Goal: Find specific page/section: Find specific page/section

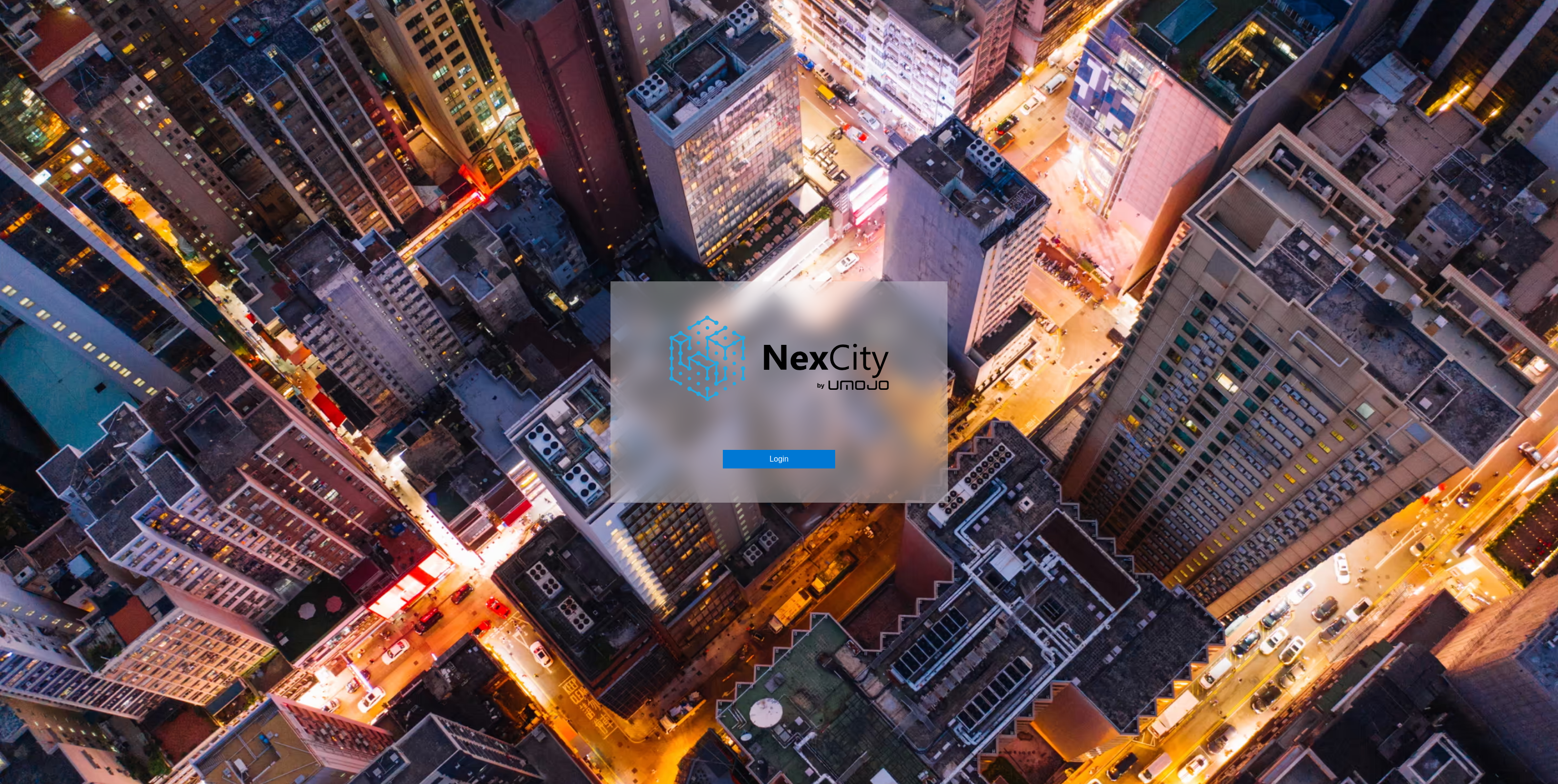
click at [788, 438] on div "Login" at bounding box center [779, 392] width 337 height 222
click at [771, 467] on button "Login" at bounding box center [779, 459] width 112 height 18
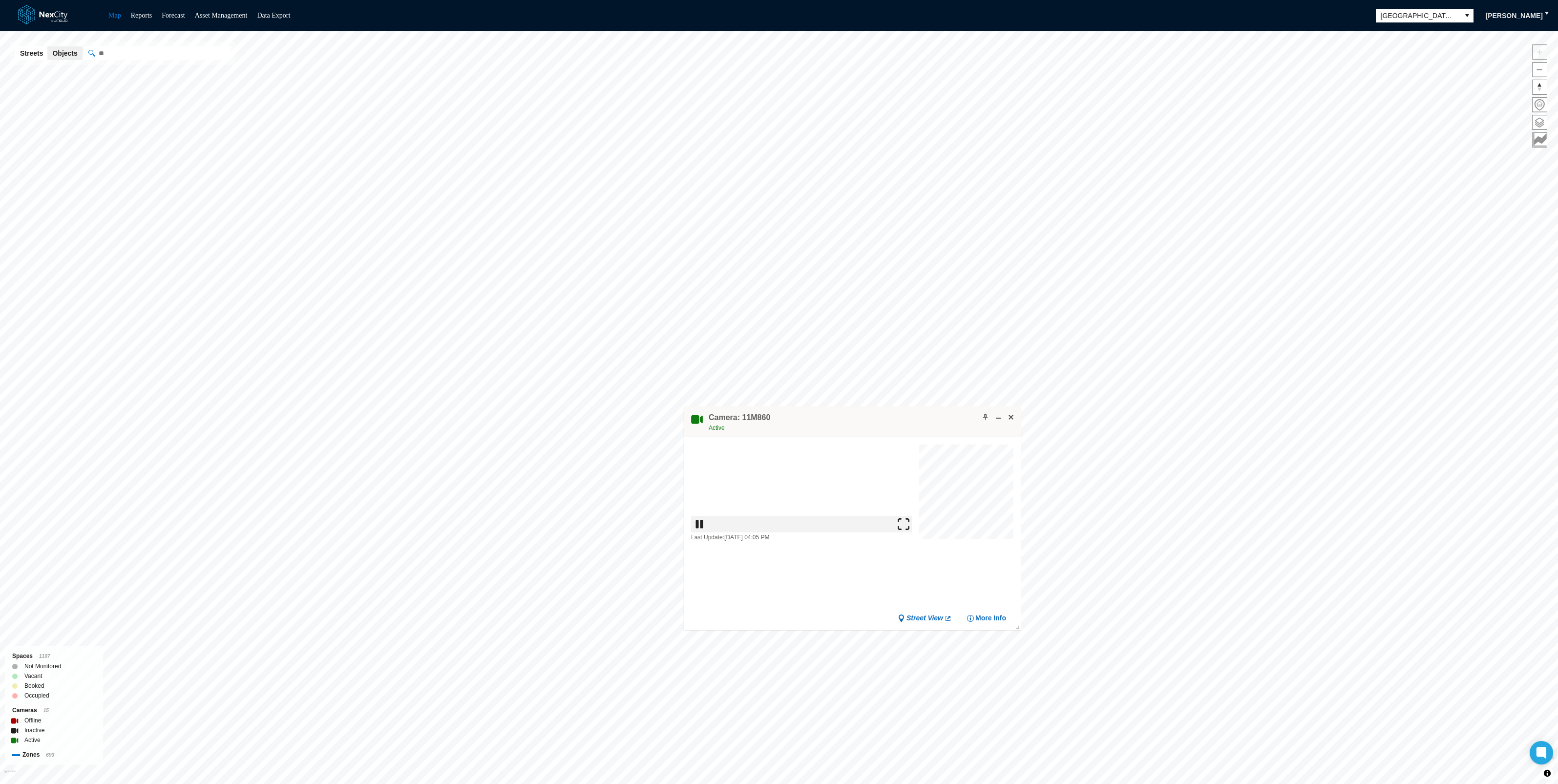
click at [908, 574] on img at bounding box center [908, 574] width 12 height 12
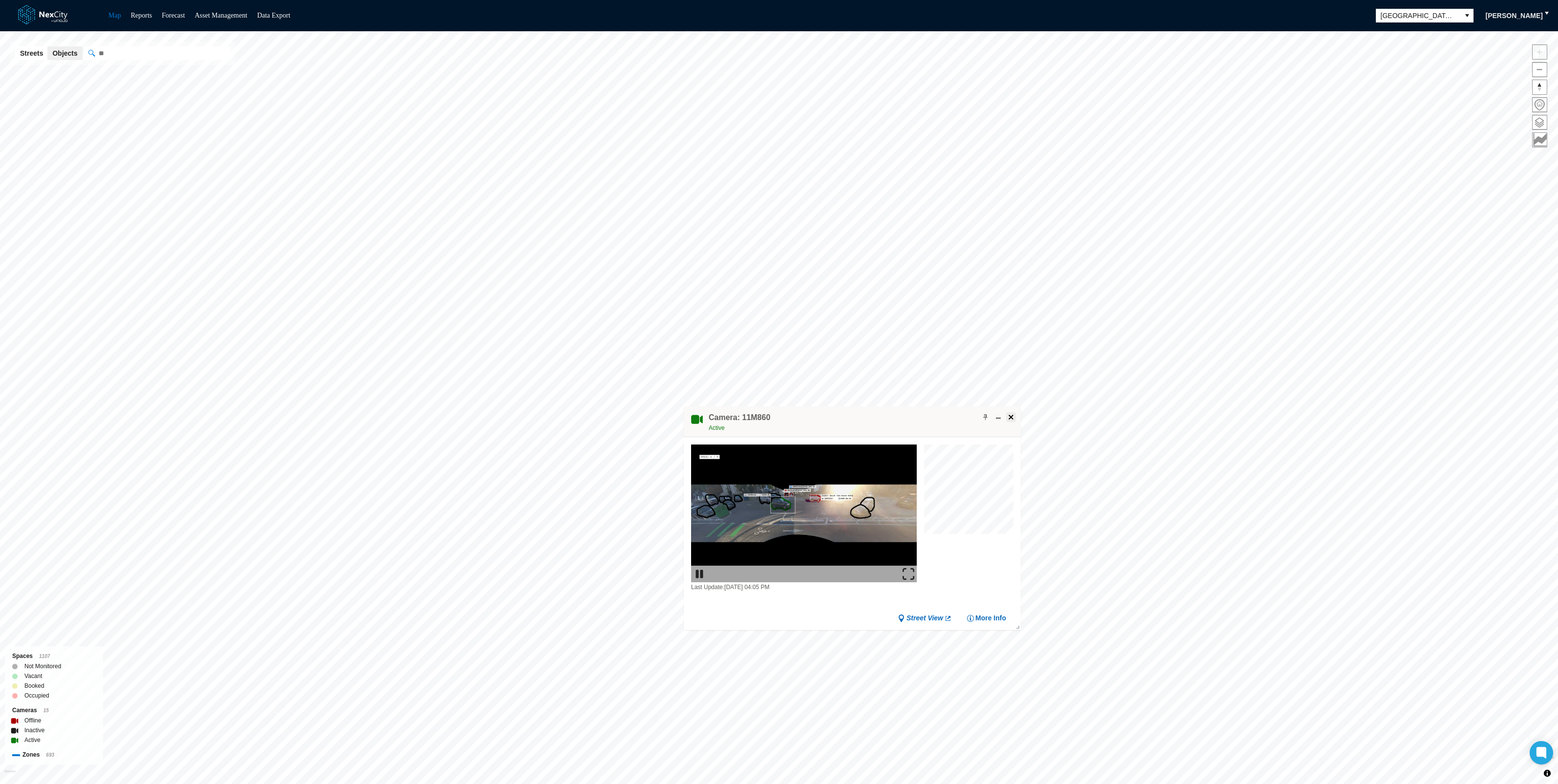
click at [1011, 417] on span at bounding box center [1011, 417] width 7 height 7
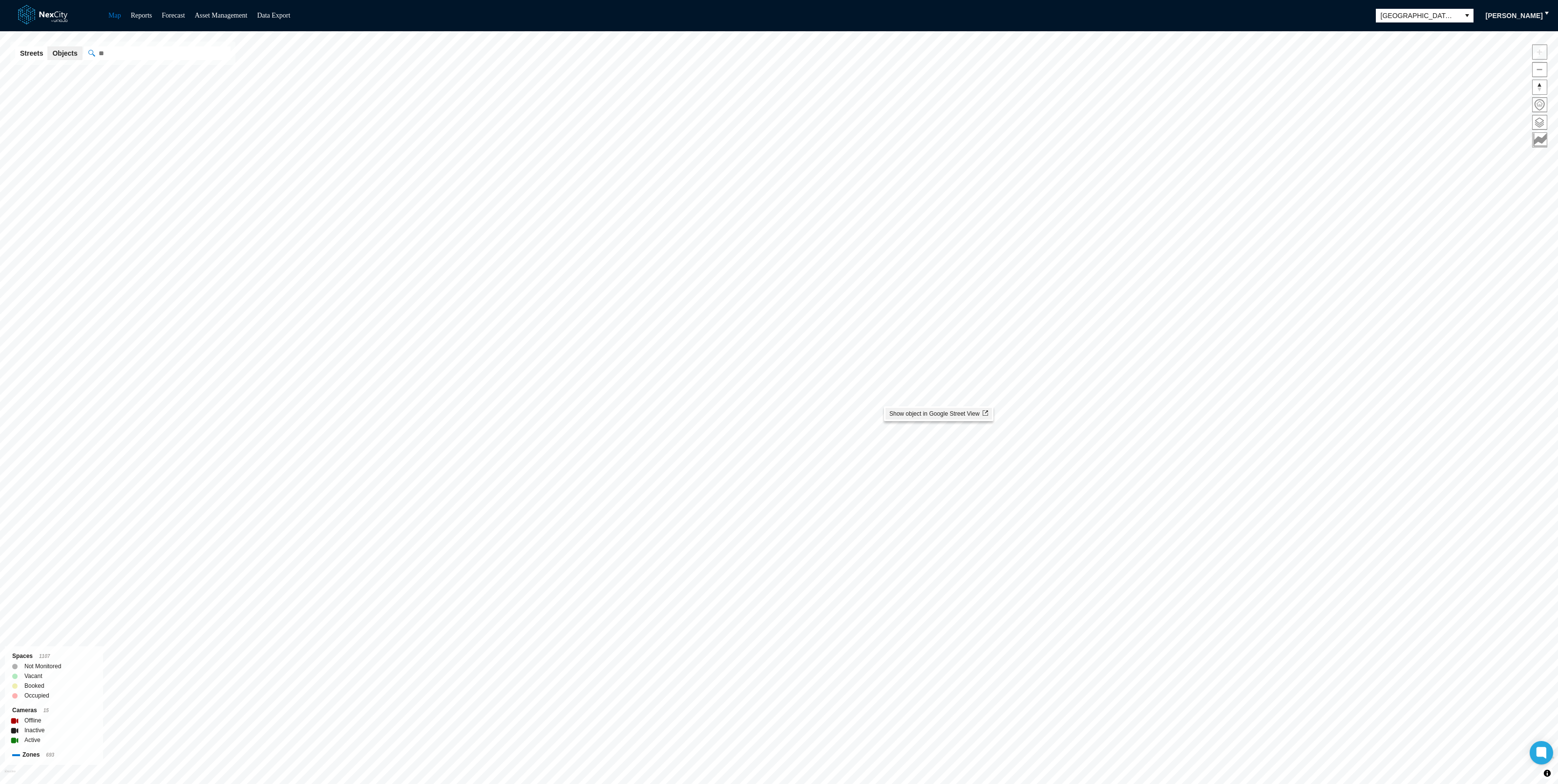
click at [903, 412] on span "Show object in Google Street View" at bounding box center [938, 413] width 98 height 7
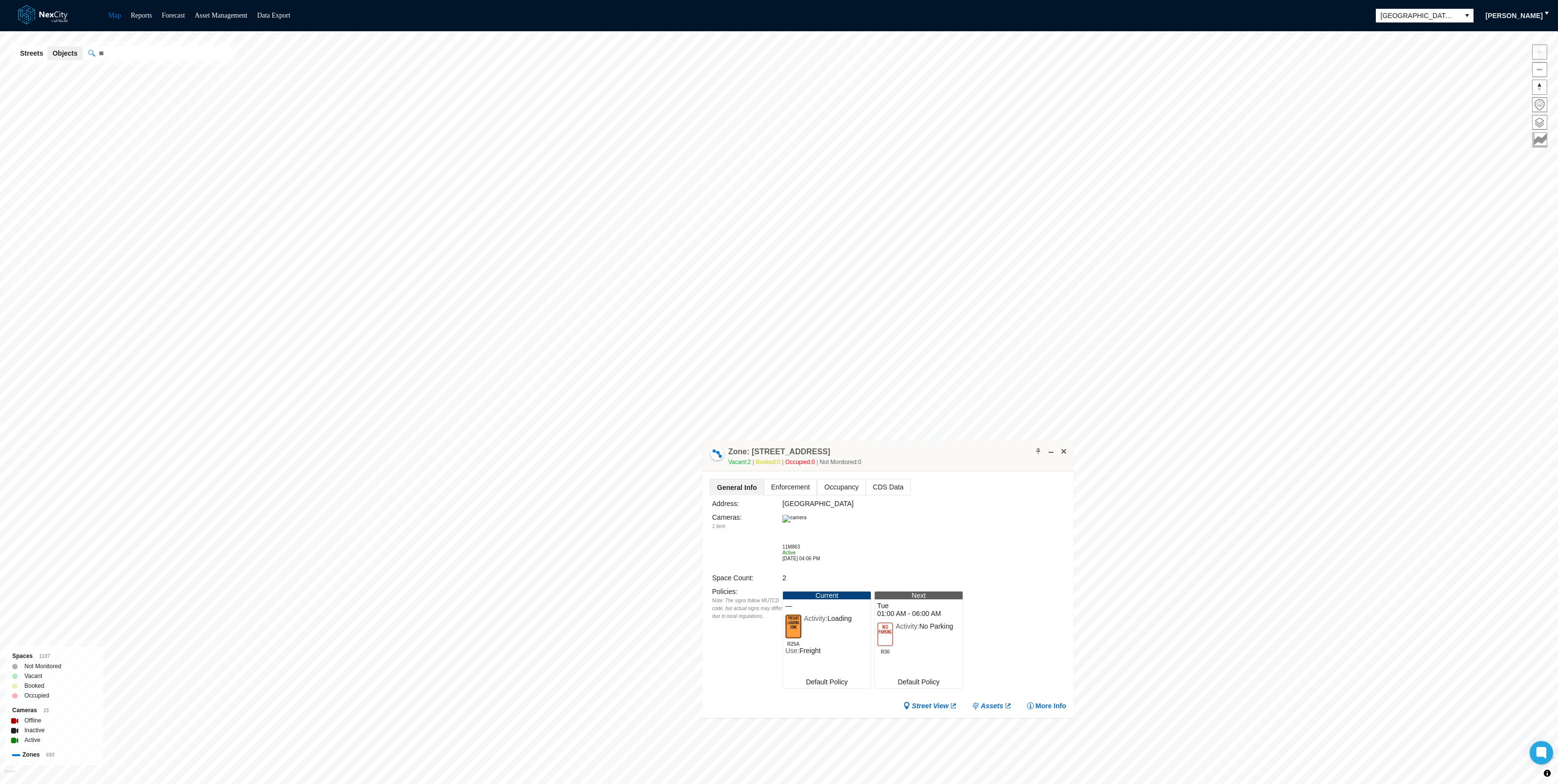
click at [880, 481] on span "CDS Data" at bounding box center [887, 487] width 44 height 16
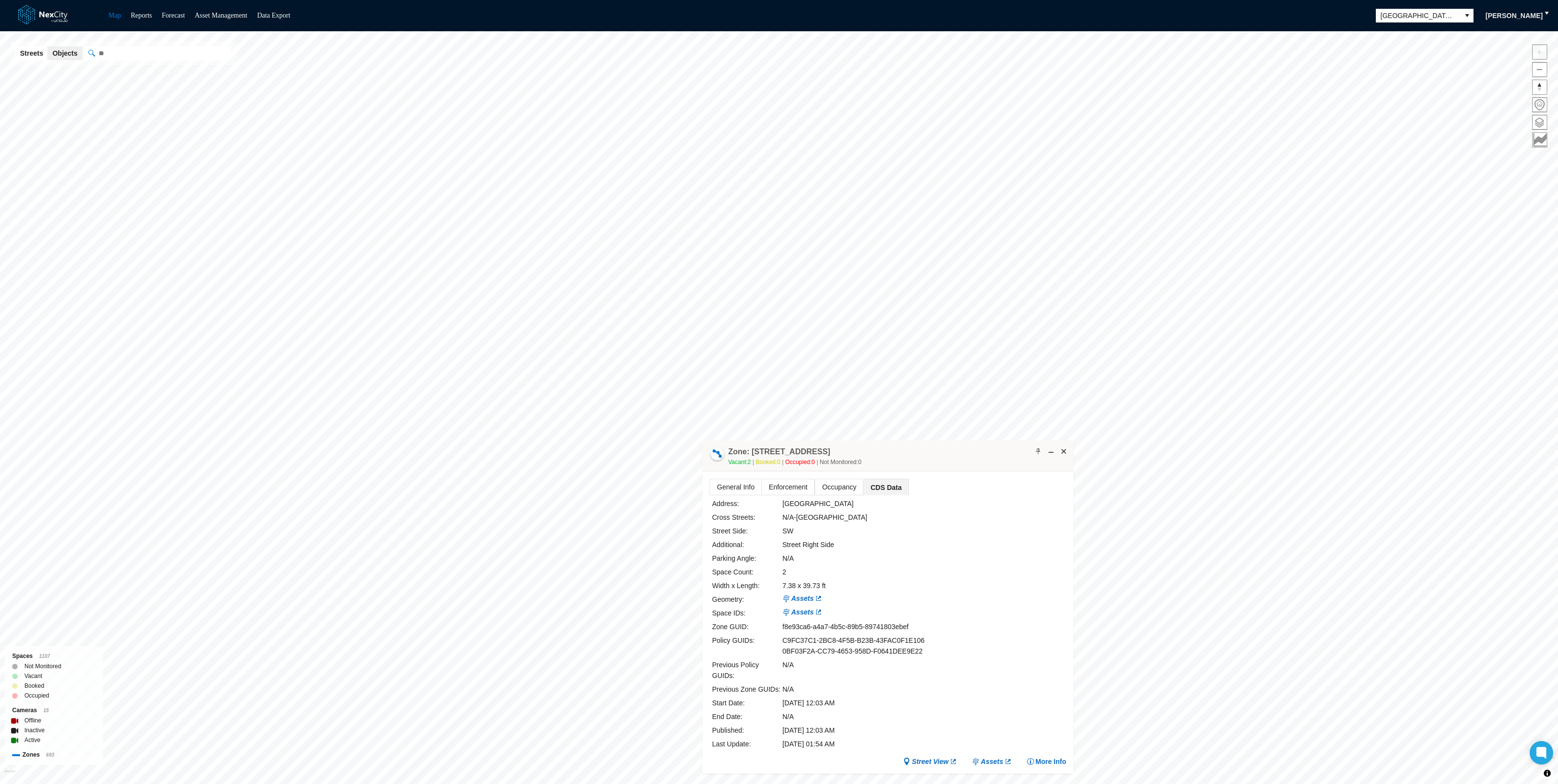
click at [737, 483] on span "General Info" at bounding box center [736, 487] width 52 height 16
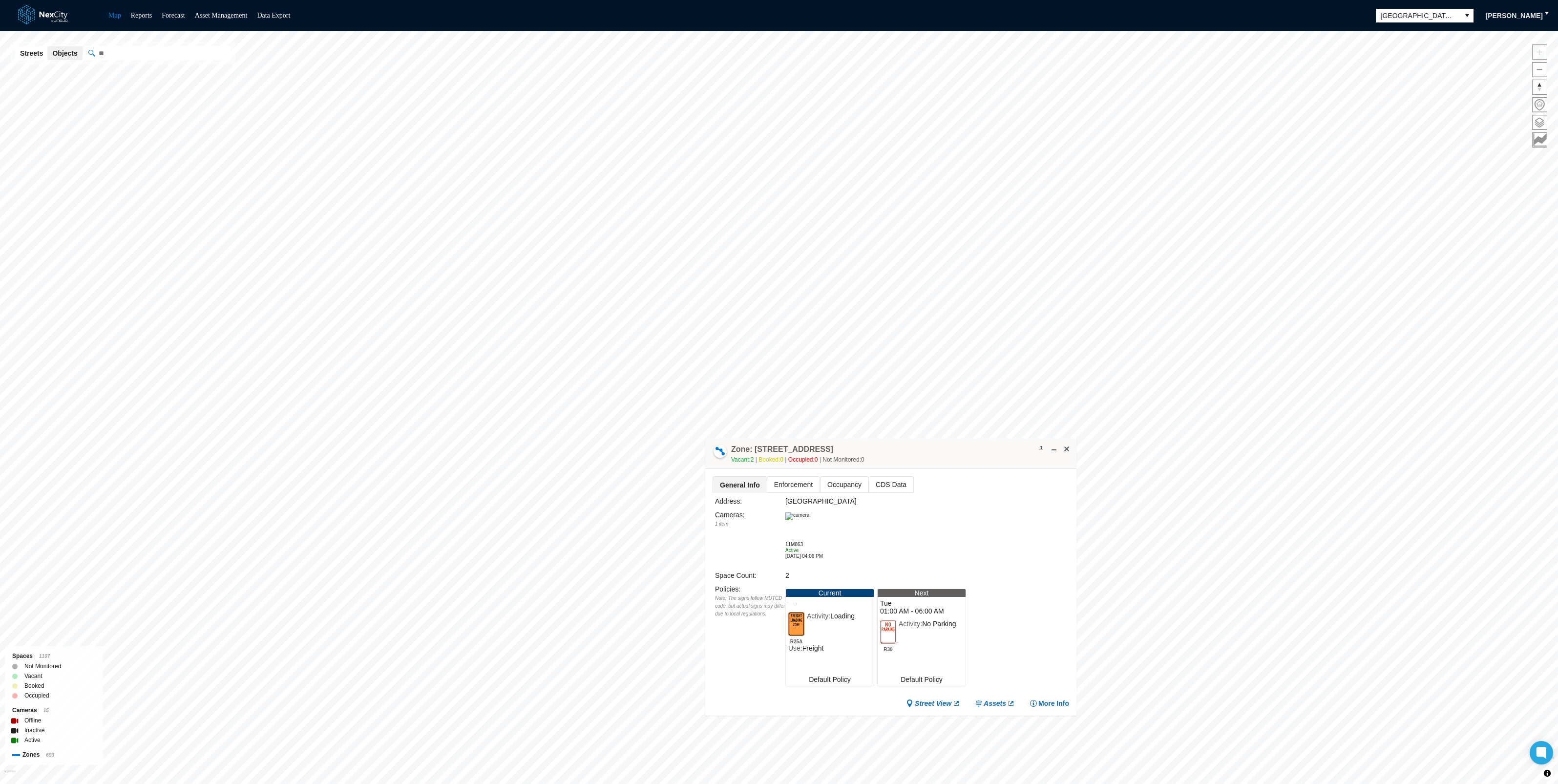
click at [891, 438] on div "Zone: [STREET_ADDRESS] LZF-NPZ Vacant: 2 Booked: 0 Occupied: 0 Not Monitored: 0" at bounding box center [890, 453] width 371 height 31
